Goal: Navigation & Orientation: Find specific page/section

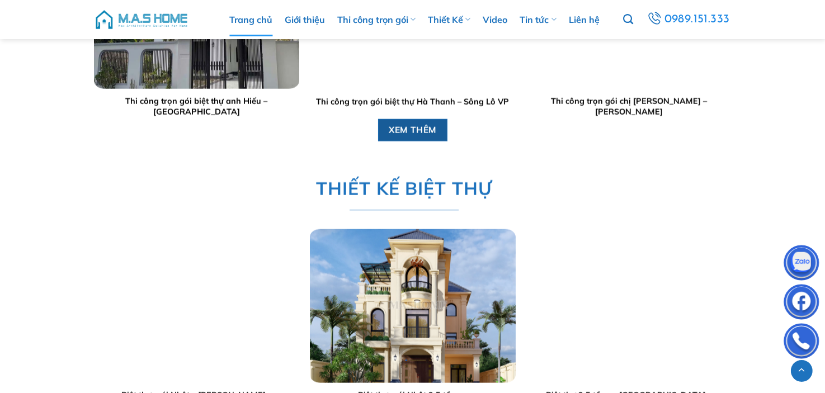
scroll to position [1454, 0]
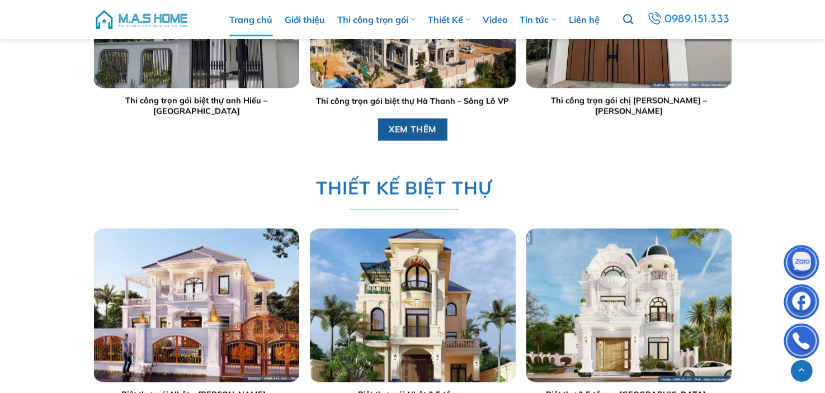
click at [423, 131] on span "XEM THÊM" at bounding box center [413, 130] width 48 height 14
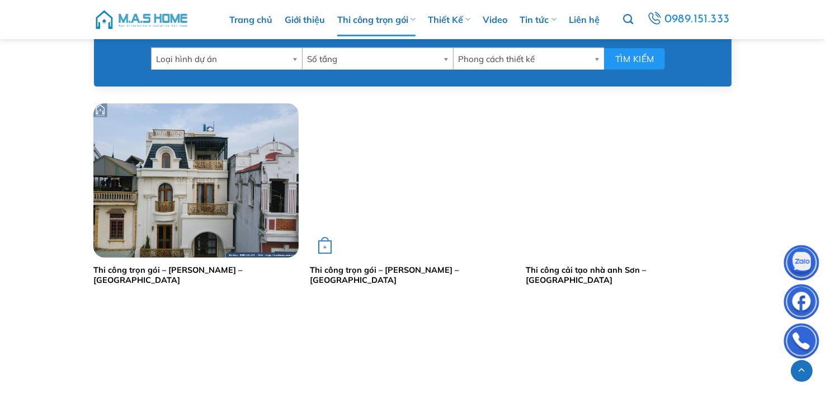
scroll to position [727, 0]
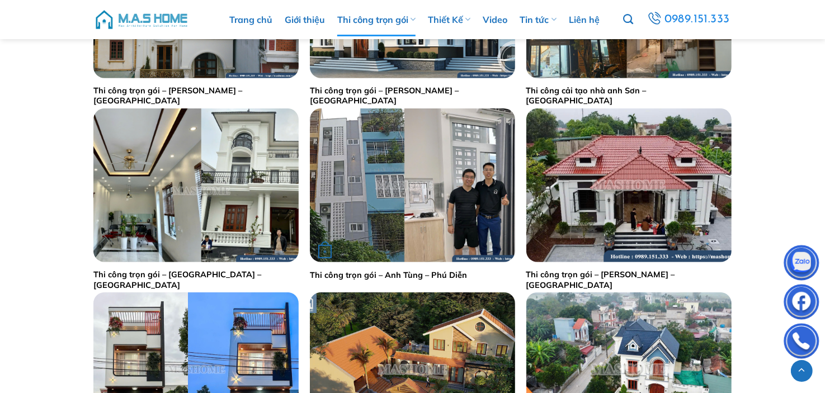
click at [414, 217] on img "Thi công trọn gói - Anh Tùng - Phú Diễn" at bounding box center [412, 186] width 205 height 154
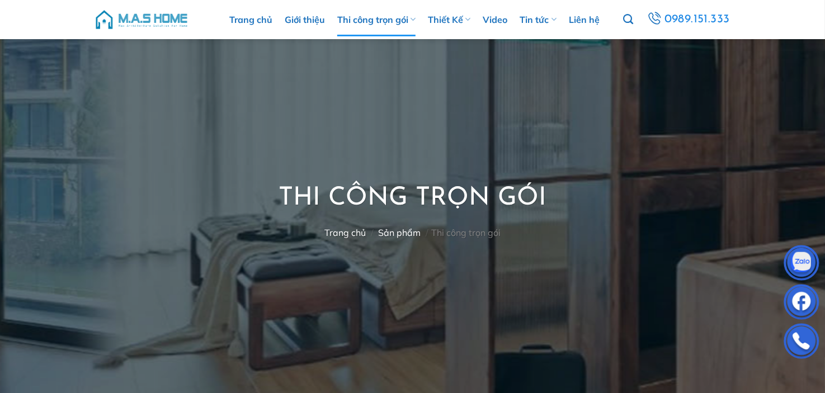
scroll to position [56, 0]
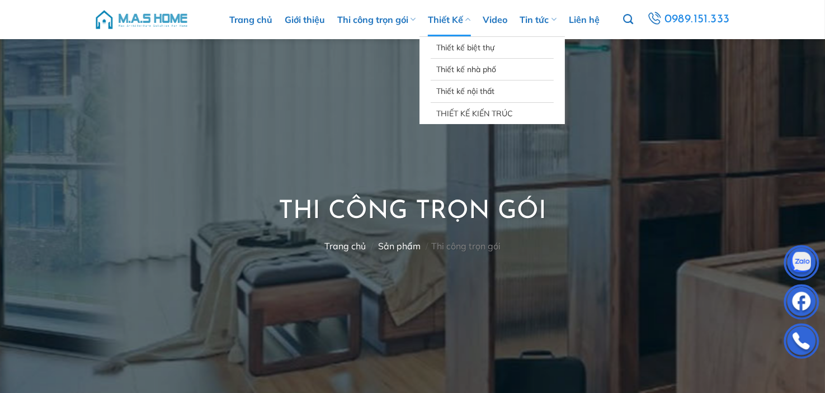
click at [454, 29] on link "Thiết Kế" at bounding box center [449, 20] width 43 height 34
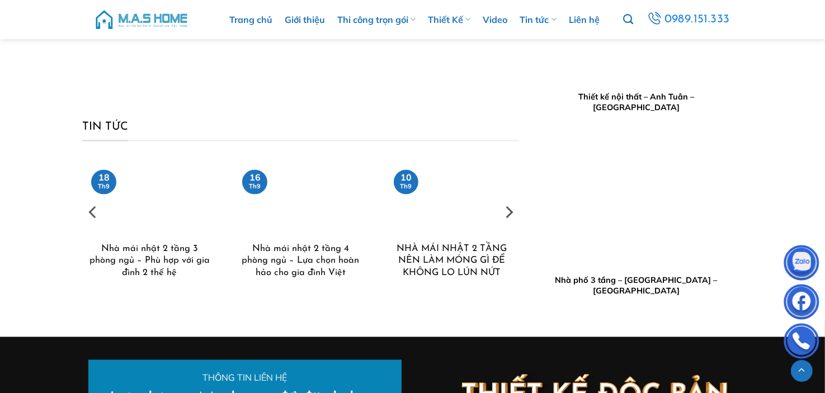
scroll to position [5938, 0]
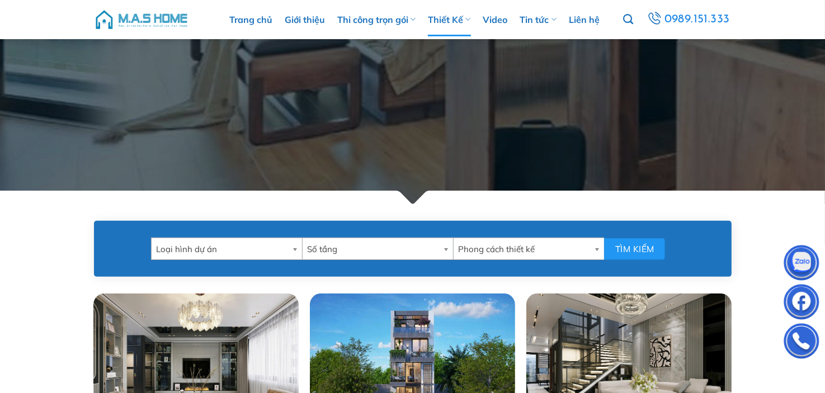
scroll to position [112, 0]
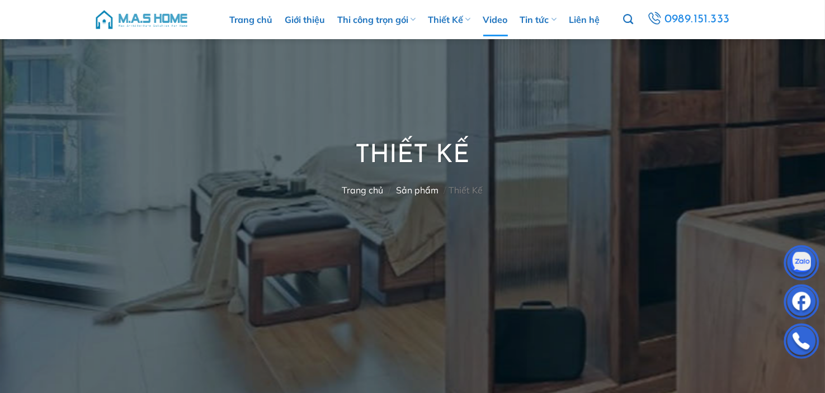
click at [486, 29] on link "Video" at bounding box center [495, 20] width 25 height 34
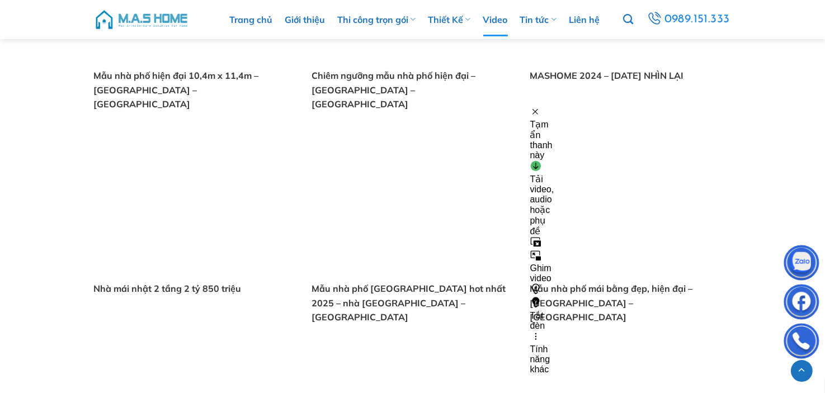
scroll to position [615, 0]
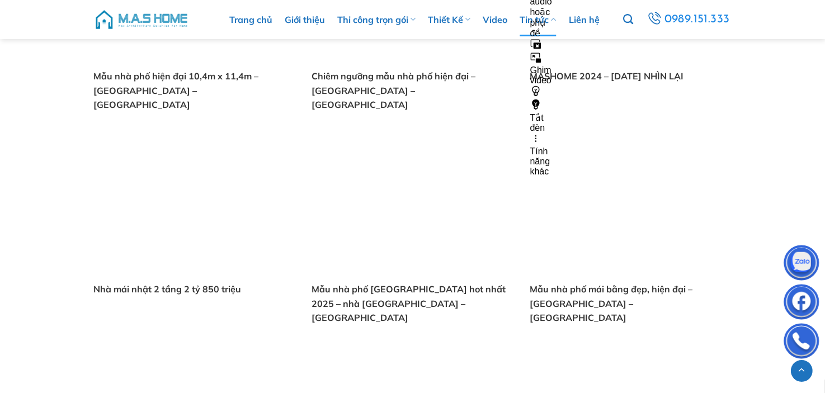
click at [527, 24] on link "Tin tức" at bounding box center [538, 20] width 36 height 34
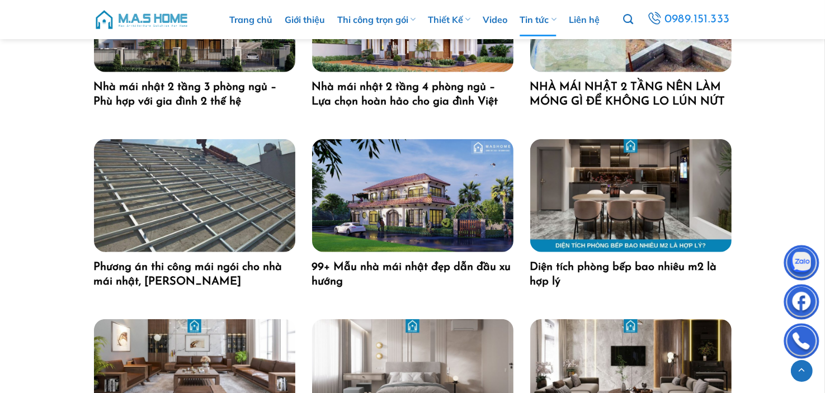
scroll to position [895, 0]
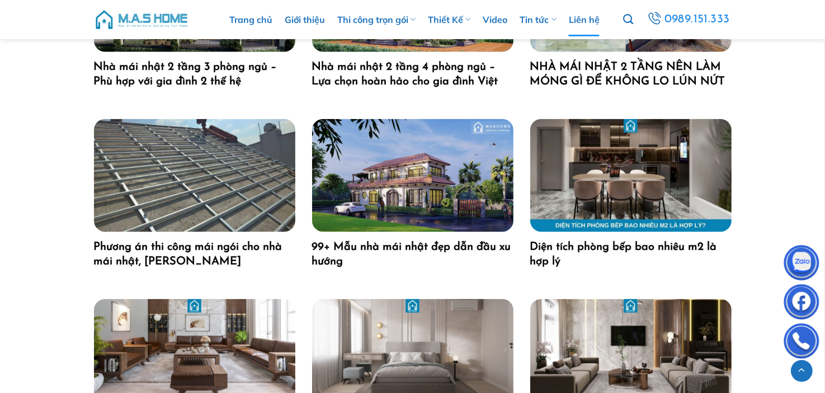
click at [586, 21] on link "Liên hệ" at bounding box center [584, 20] width 31 height 34
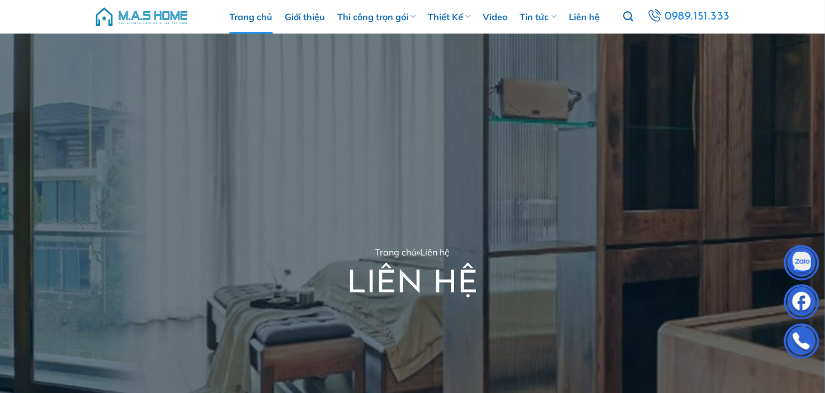
click at [244, 23] on link "Trang chủ" at bounding box center [250, 17] width 43 height 34
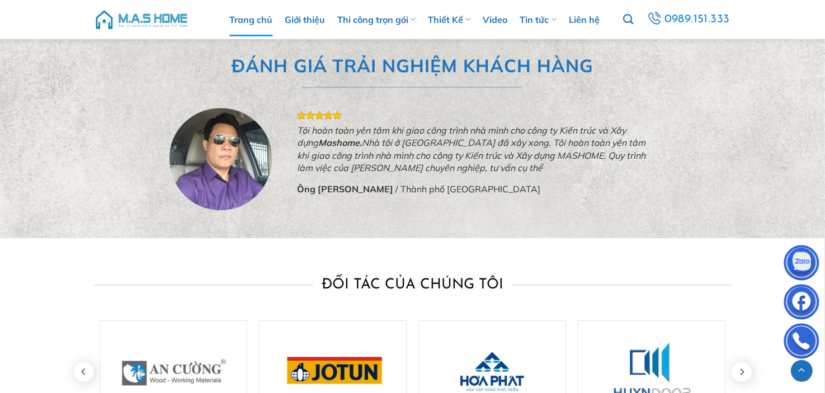
scroll to position [3595, 0]
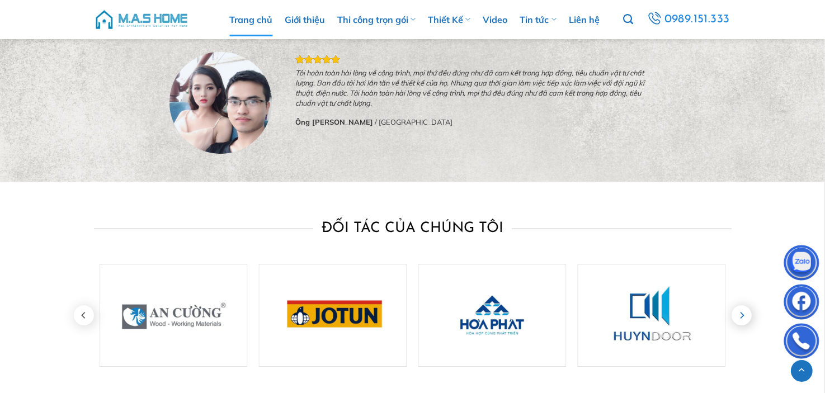
click at [743, 320] on icon "Next" at bounding box center [742, 315] width 20 height 20
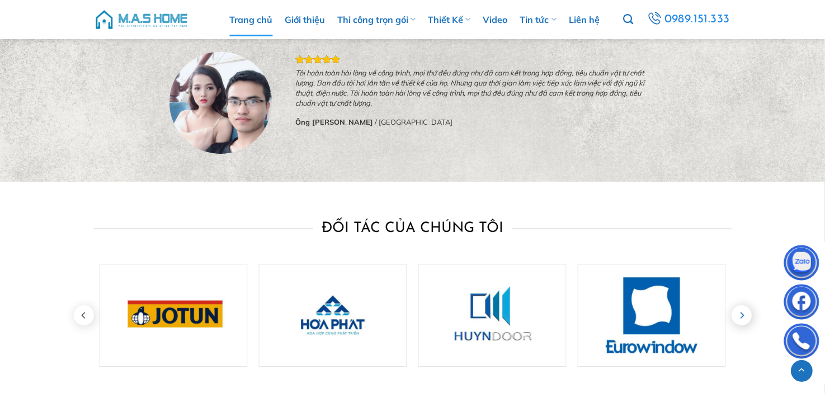
click at [743, 320] on icon "Next" at bounding box center [742, 315] width 20 height 20
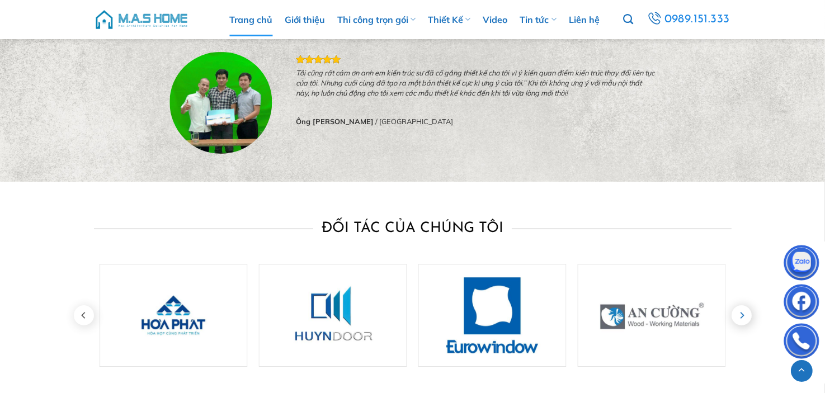
click at [743, 320] on icon "Next" at bounding box center [742, 315] width 20 height 20
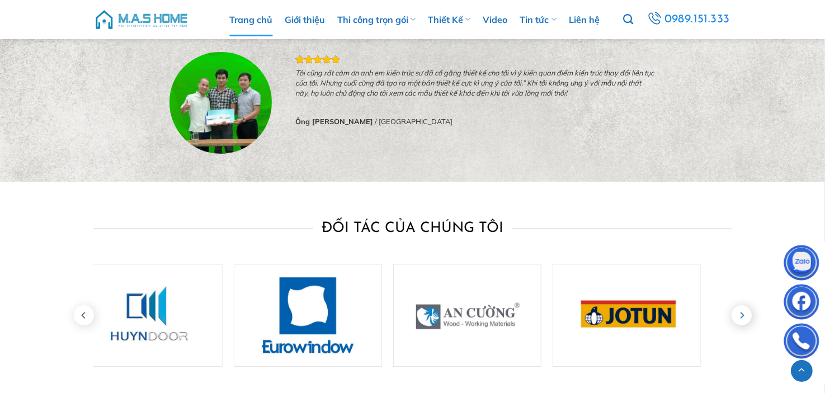
click at [743, 320] on icon "Next" at bounding box center [742, 315] width 20 height 20
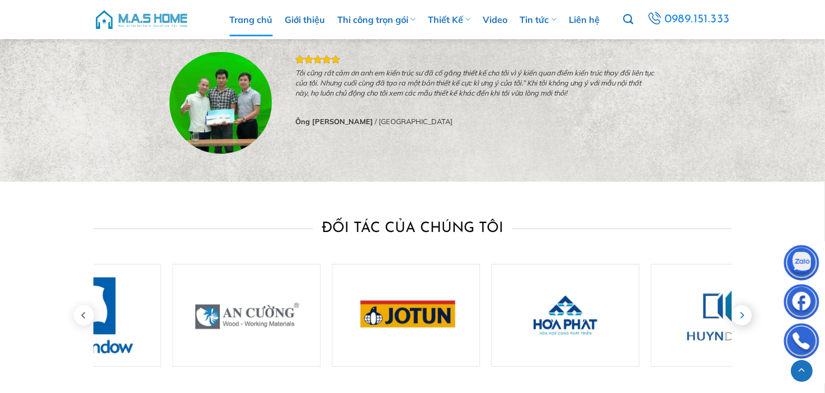
click at [743, 320] on icon "Next" at bounding box center [742, 315] width 20 height 20
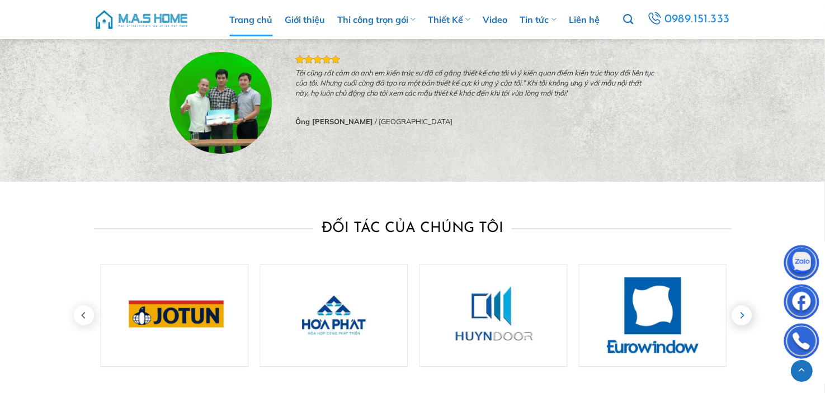
click at [743, 320] on icon "Next" at bounding box center [742, 315] width 20 height 20
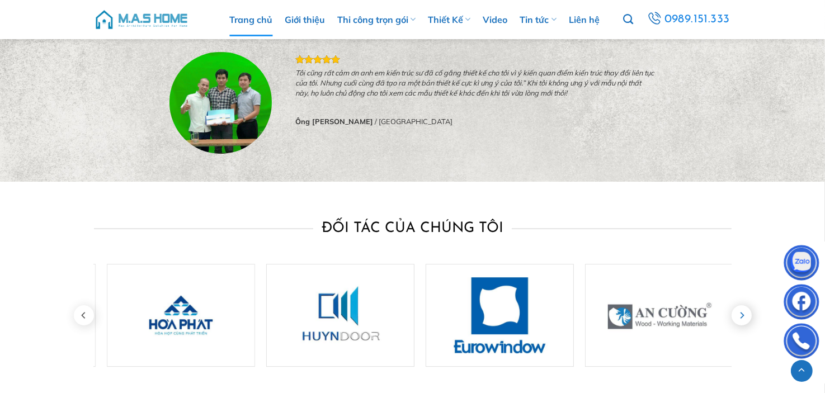
click at [743, 320] on icon "Next" at bounding box center [742, 315] width 20 height 20
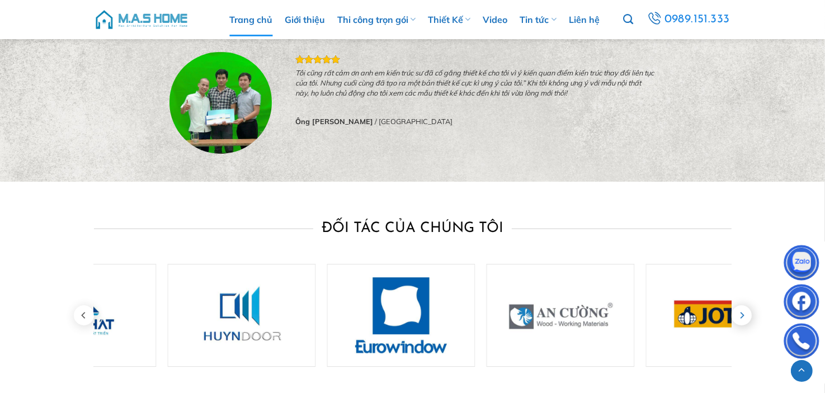
click at [743, 320] on icon "Next" at bounding box center [742, 315] width 20 height 20
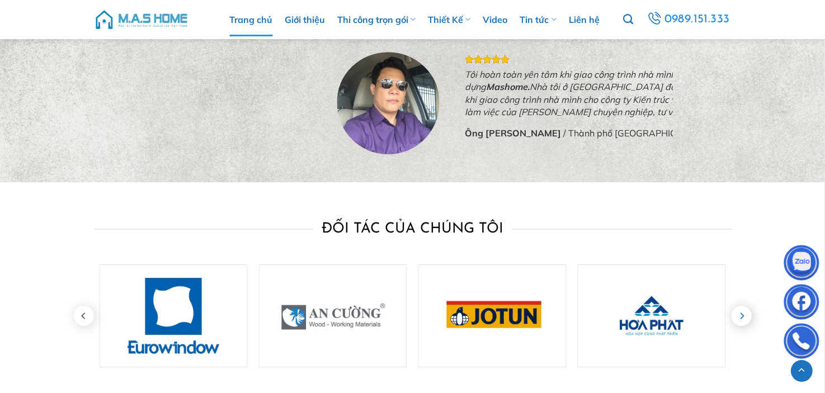
click at [743, 320] on icon "Next" at bounding box center [742, 316] width 20 height 20
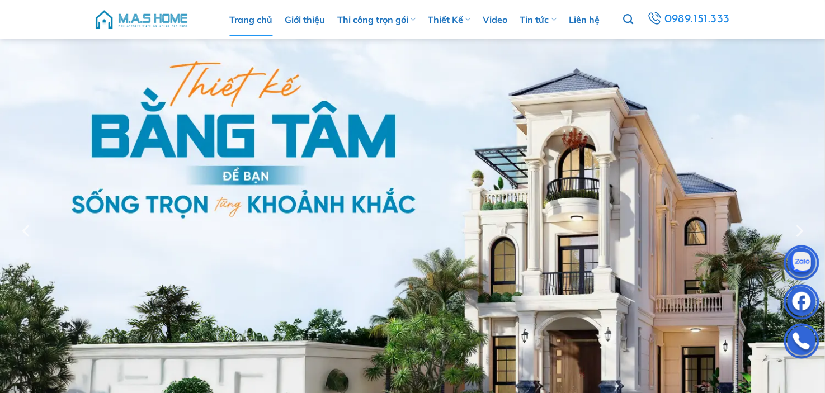
scroll to position [0, 0]
